Goal: Register for event/course

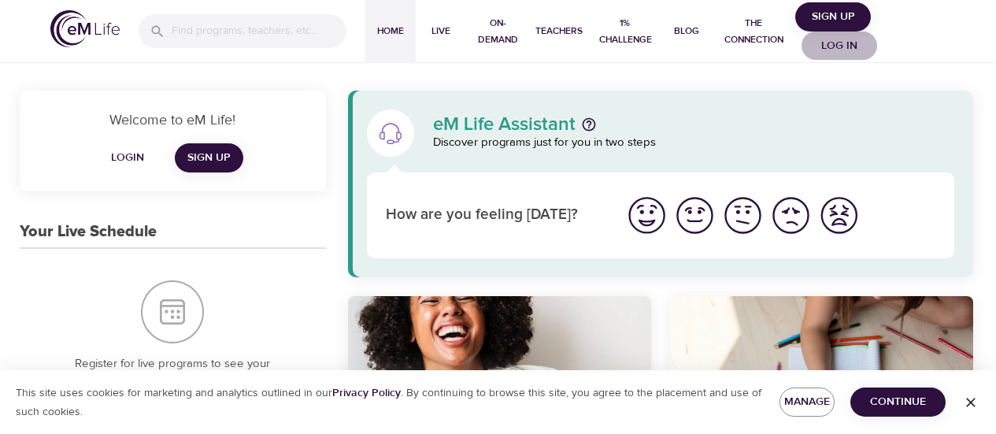
click at [840, 45] on span "Log in" at bounding box center [839, 46] width 63 height 20
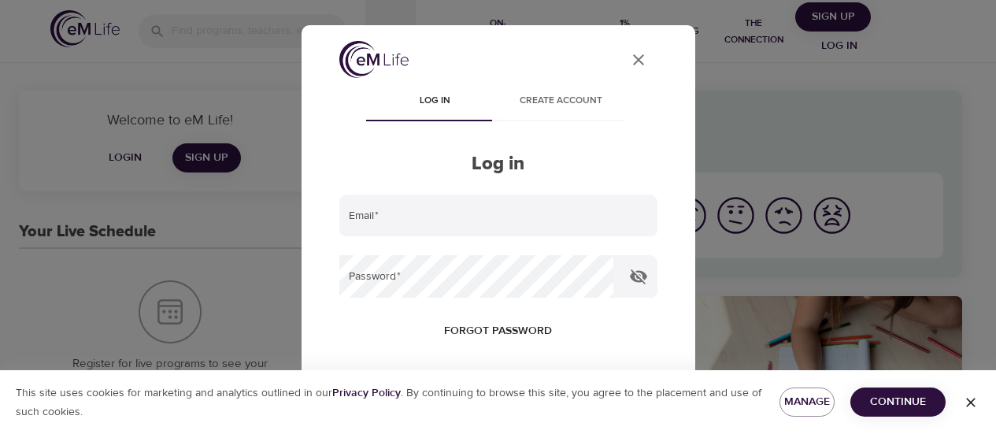
type input "[PERSON_NAME][EMAIL_ADDRESS][PERSON_NAME][DOMAIN_NAME]"
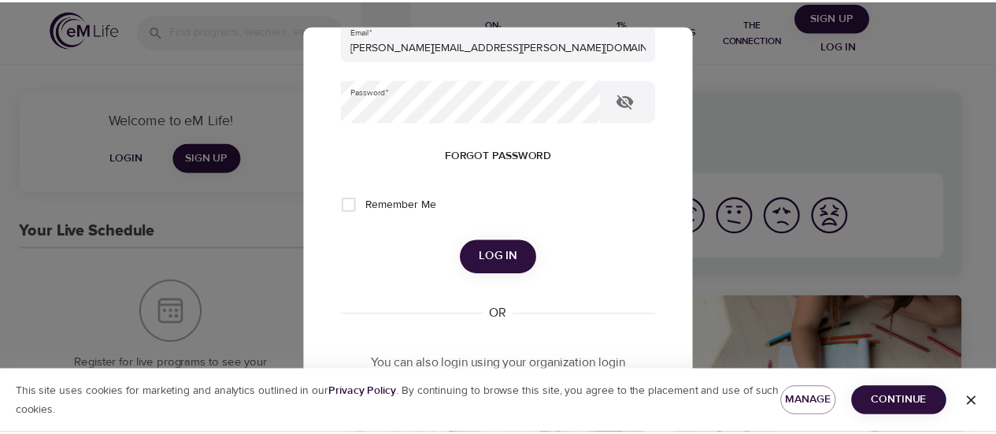
scroll to position [178, 0]
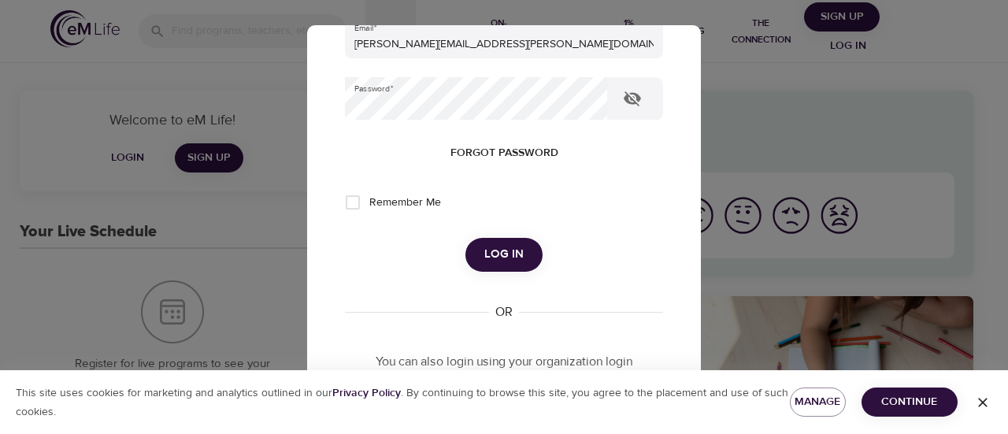
click at [494, 250] on span "Log in" at bounding box center [503, 254] width 39 height 20
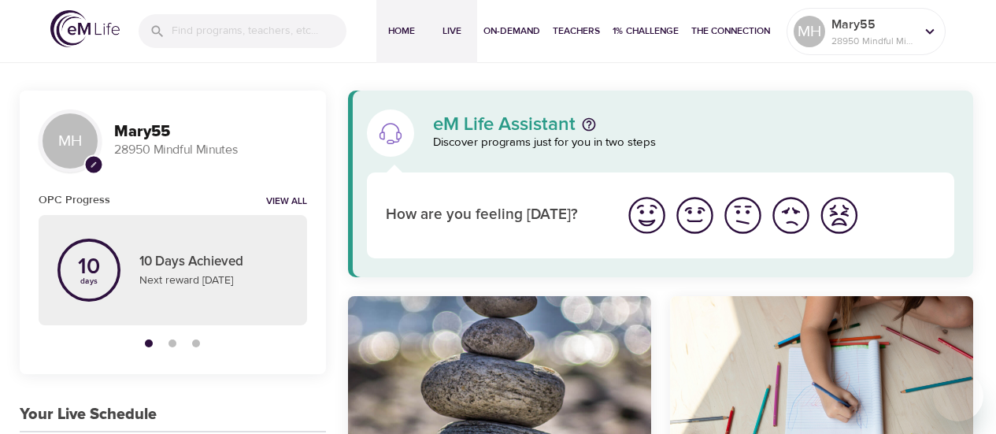
click at [451, 24] on span "Live" at bounding box center [452, 31] width 38 height 17
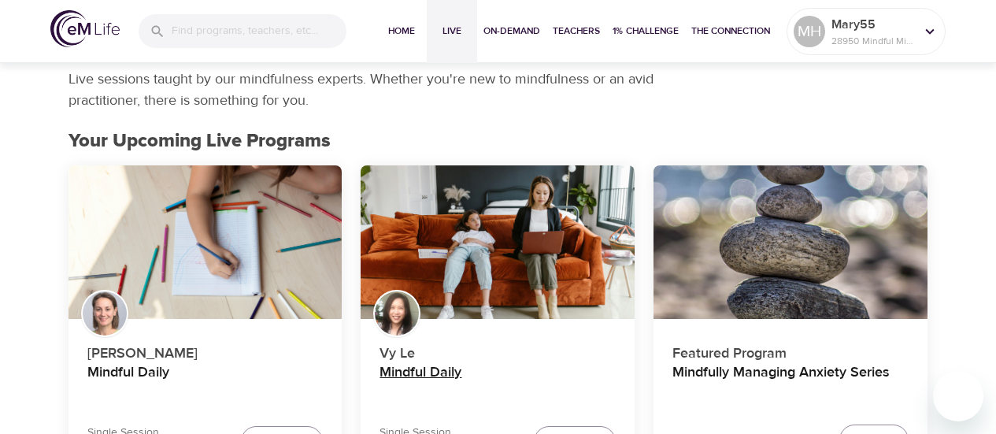
scroll to position [141, 0]
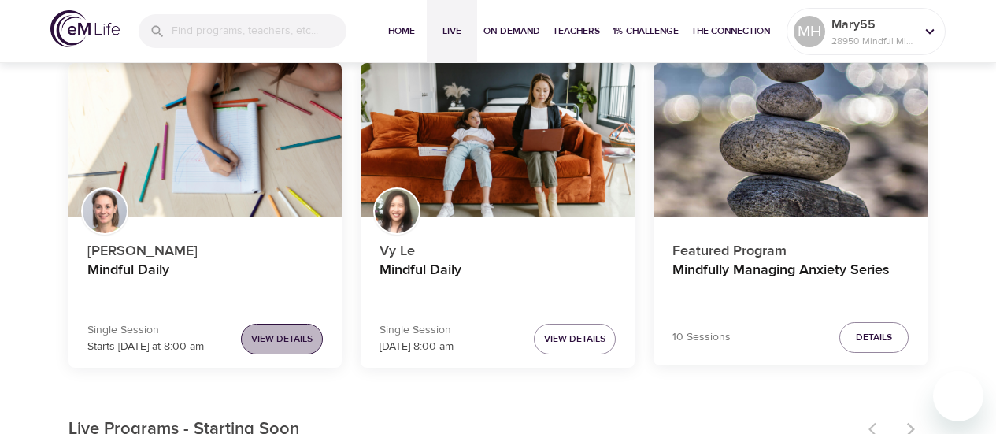
click at [290, 328] on button "View Details" at bounding box center [282, 339] width 82 height 31
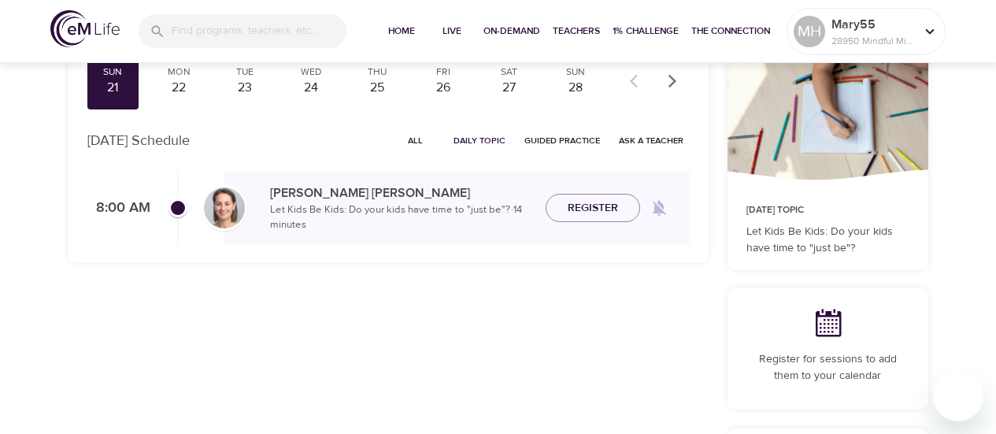
checkbox input "true"
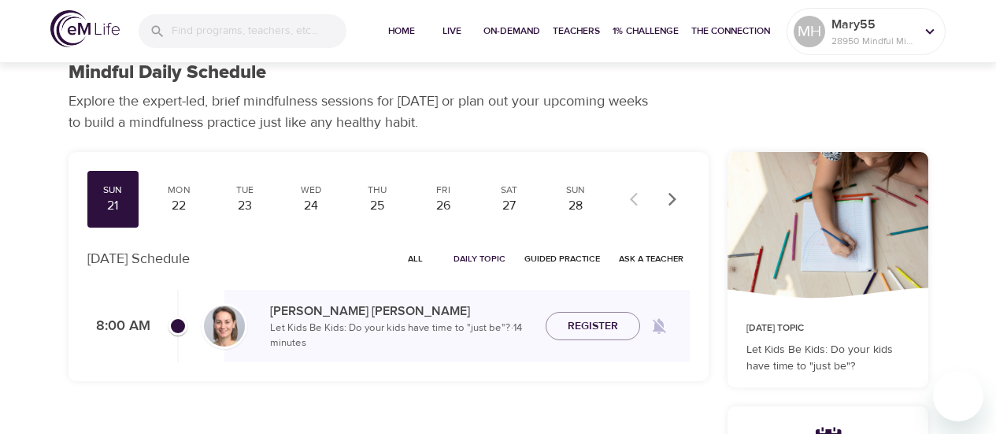
scroll to position [16, 0]
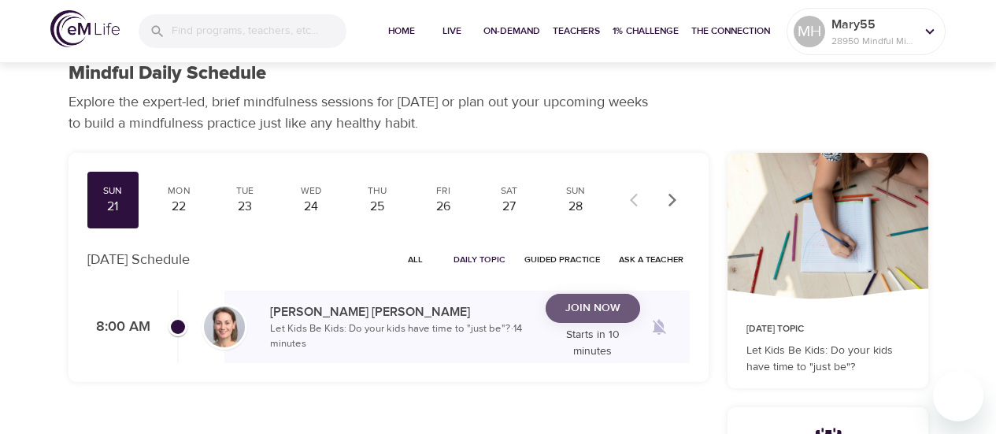
click at [598, 312] on span "Join Now" at bounding box center [592, 308] width 55 height 20
